Goal: Task Accomplishment & Management: Use online tool/utility

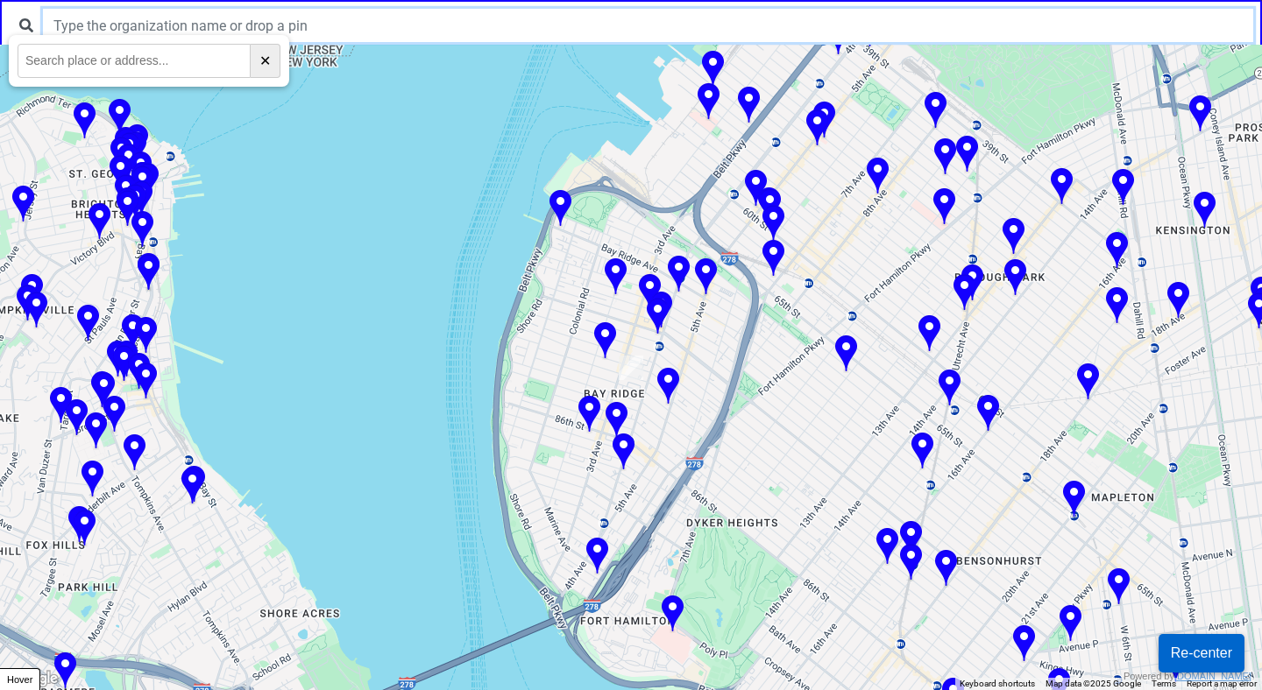
click at [249, 17] on input "text" at bounding box center [648, 25] width 1210 height 33
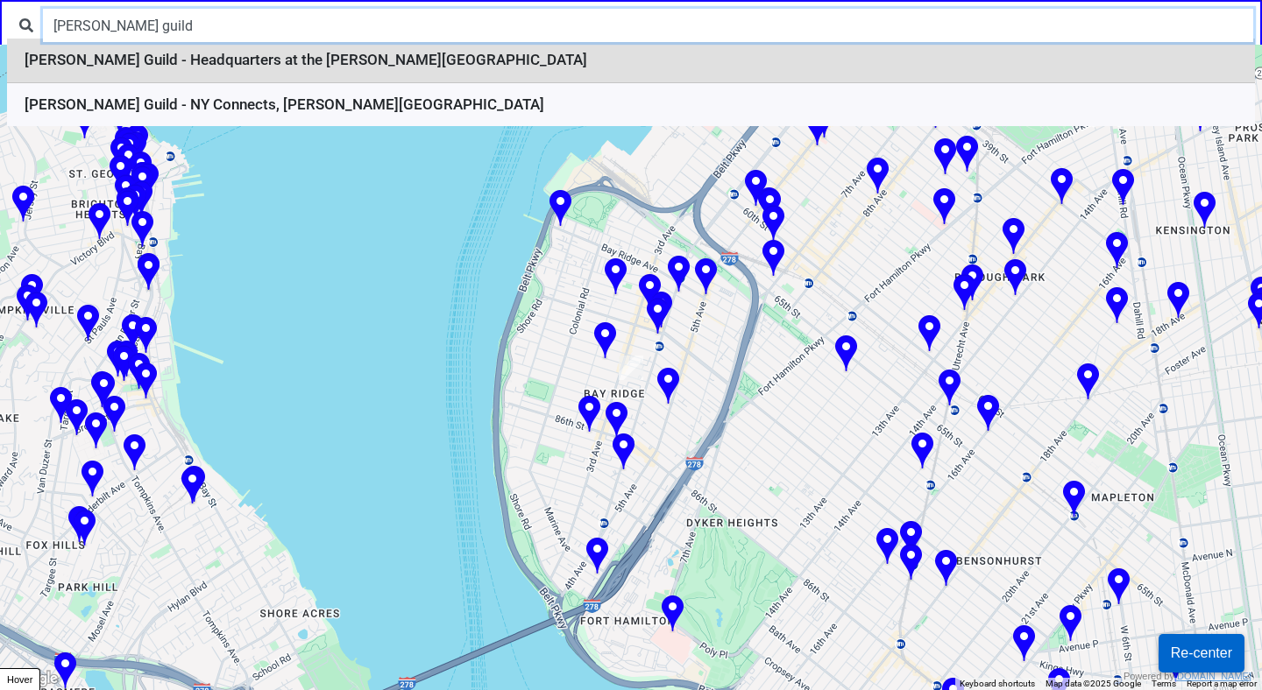
type input "[PERSON_NAME] guild"
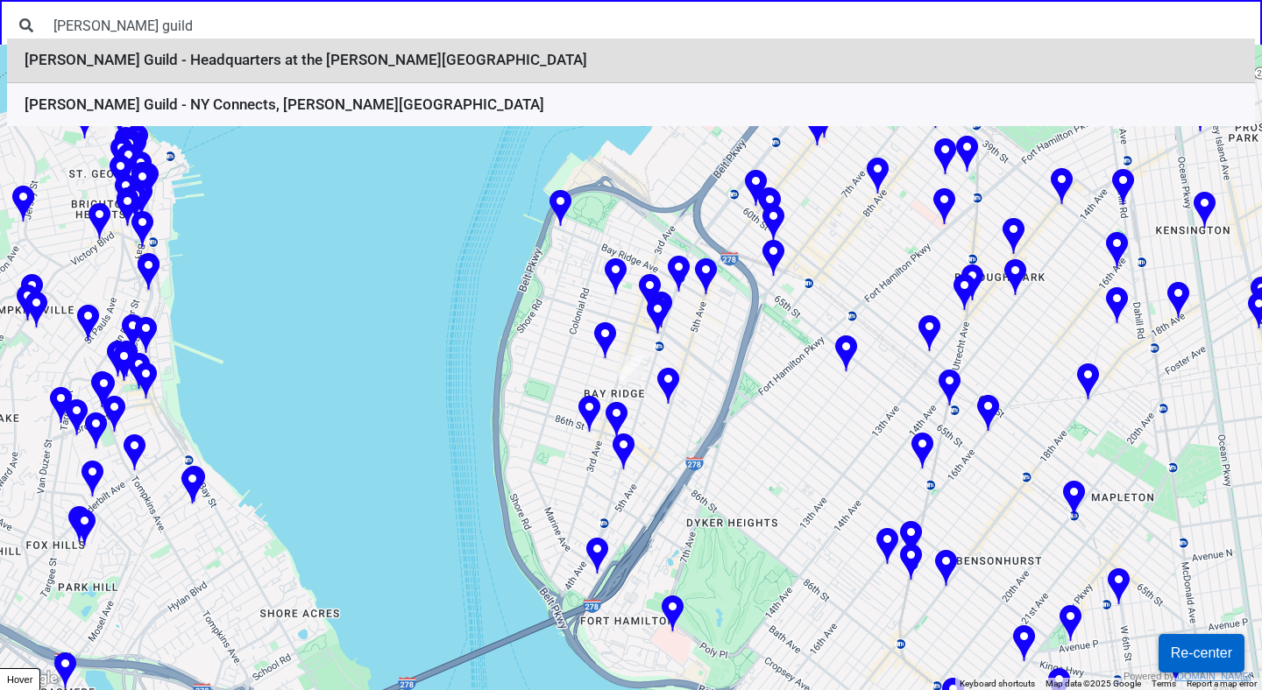
click at [393, 64] on li "[PERSON_NAME] Guild - Headquarters at the [PERSON_NAME][GEOGRAPHIC_DATA]" at bounding box center [631, 61] width 1248 height 45
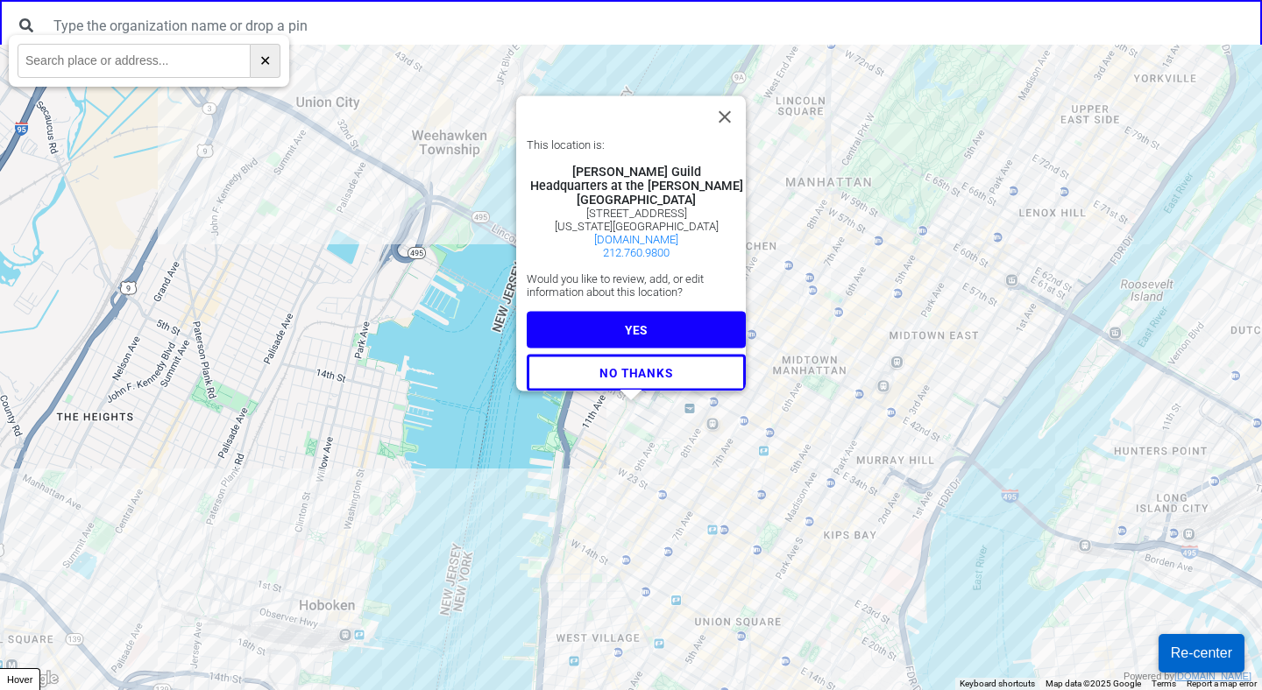
click at [607, 316] on button "YES" at bounding box center [636, 329] width 219 height 37
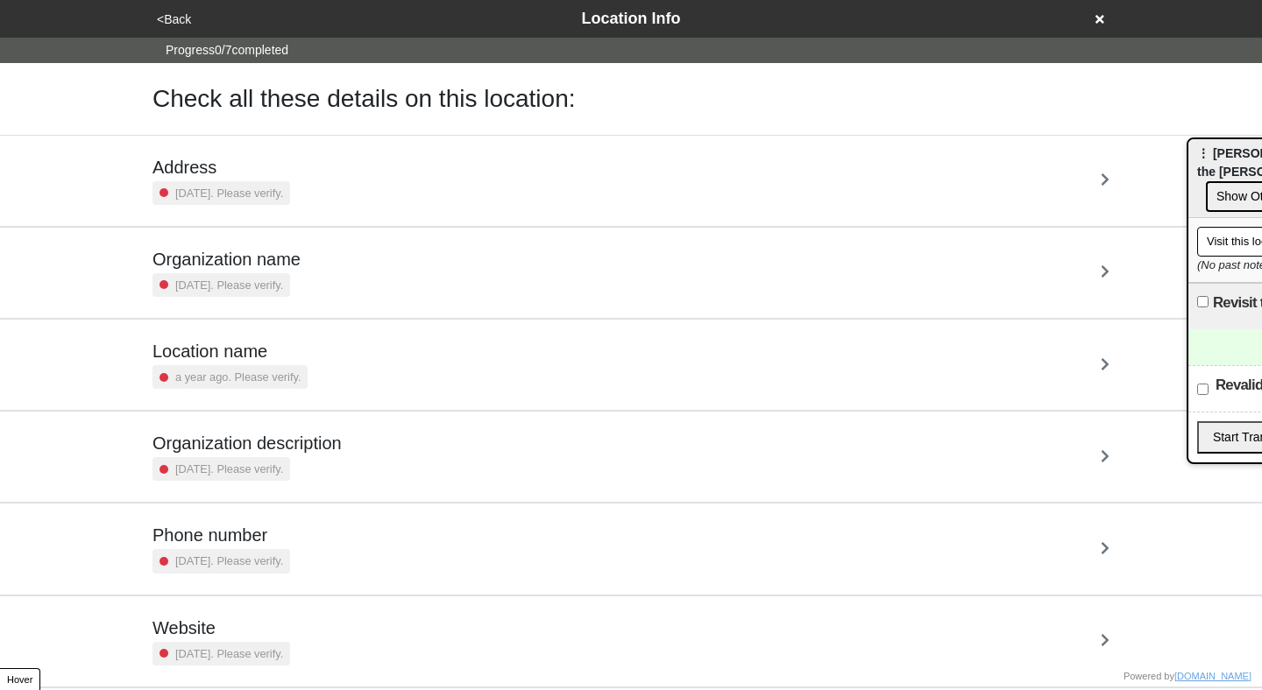
scroll to position [130, 0]
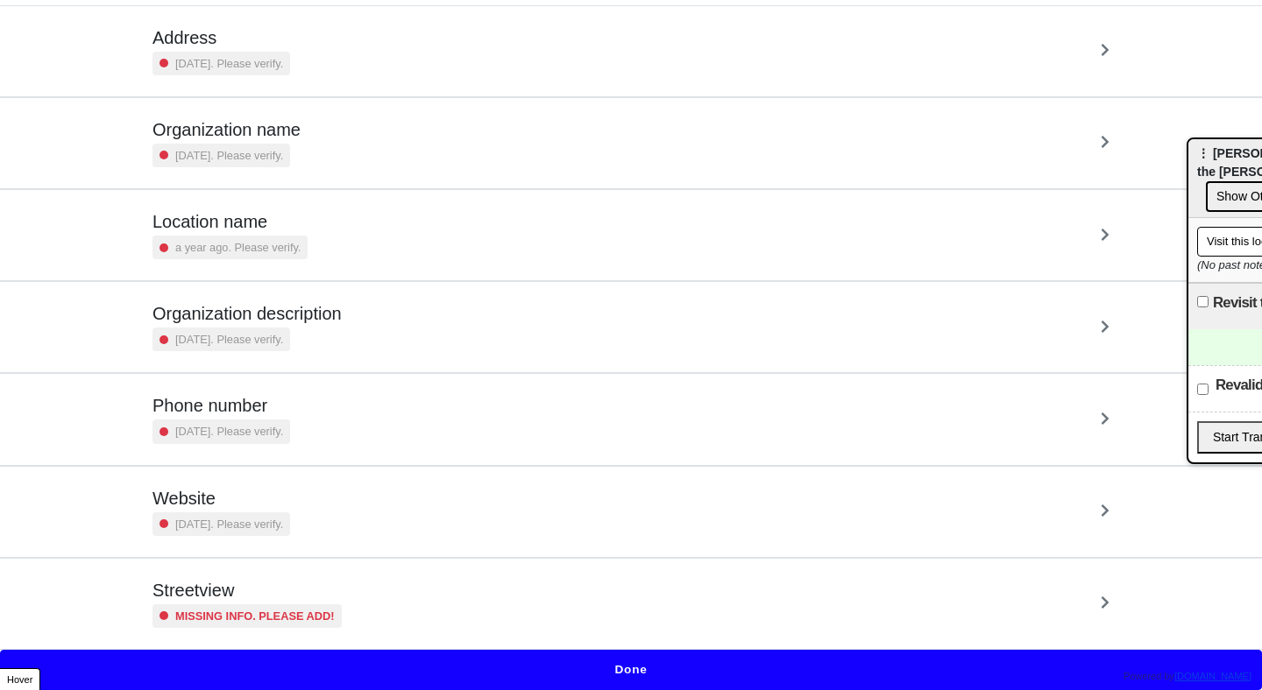
click at [654, 668] on button "Done" at bounding box center [631, 670] width 1262 height 40
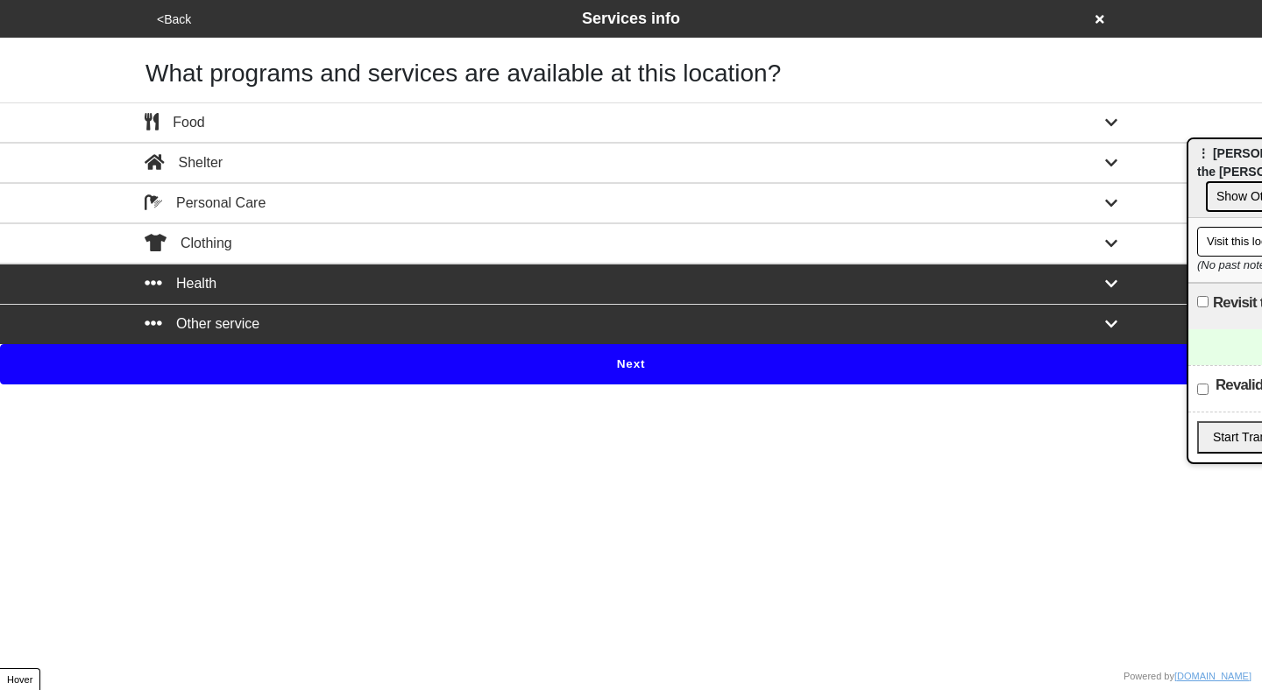
click at [611, 380] on button "Next" at bounding box center [631, 364] width 1262 height 40
